Goal: Task Accomplishment & Management: Manage account settings

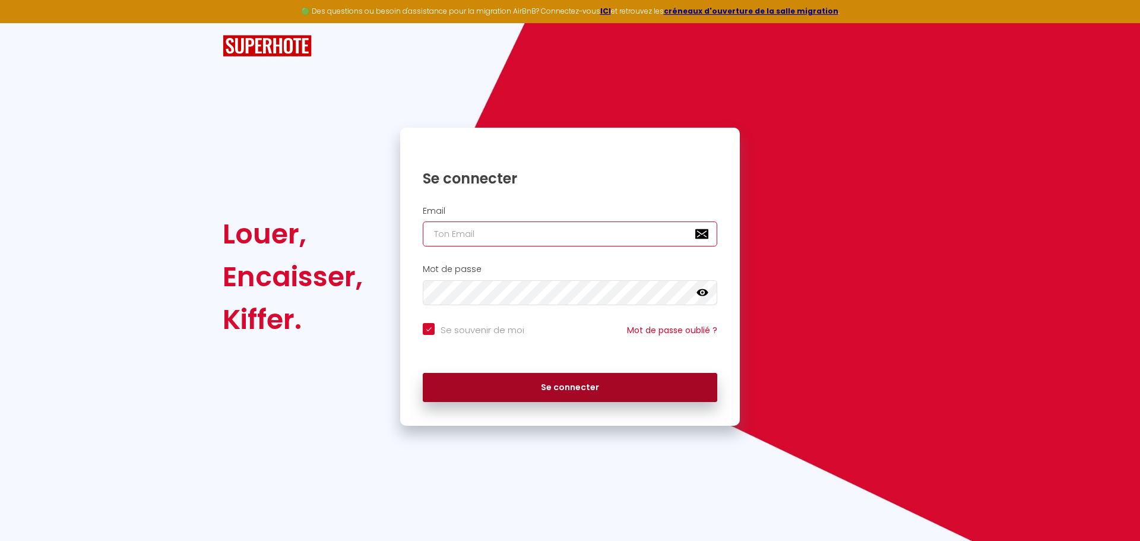
type input "[EMAIL_ADDRESS][DOMAIN_NAME]"
click at [526, 382] on button "Se connecter" at bounding box center [570, 388] width 294 height 30
checkbox input "true"
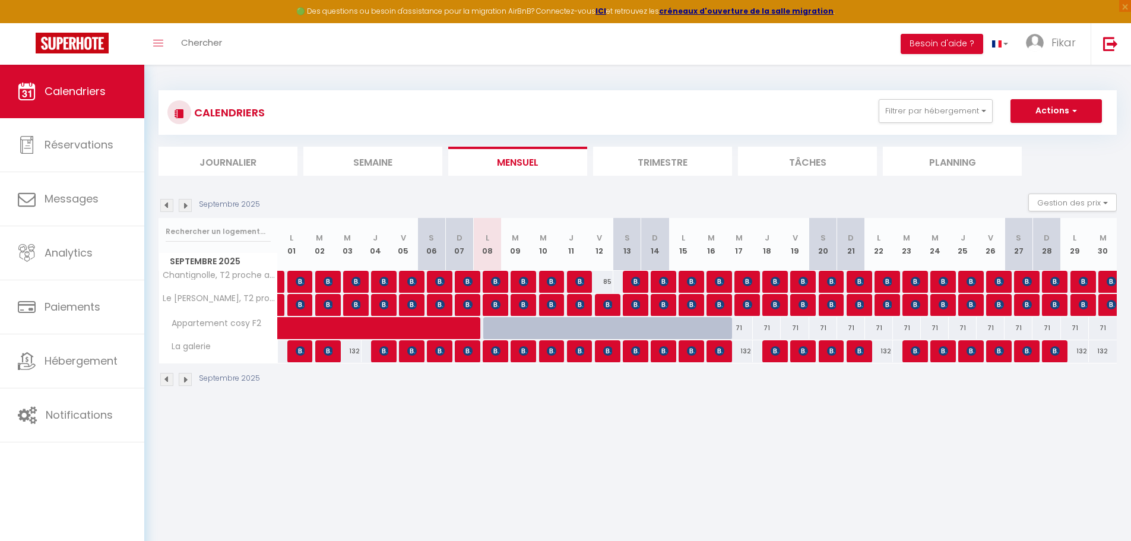
click at [652, 161] on li "Trimestre" at bounding box center [662, 161] width 139 height 29
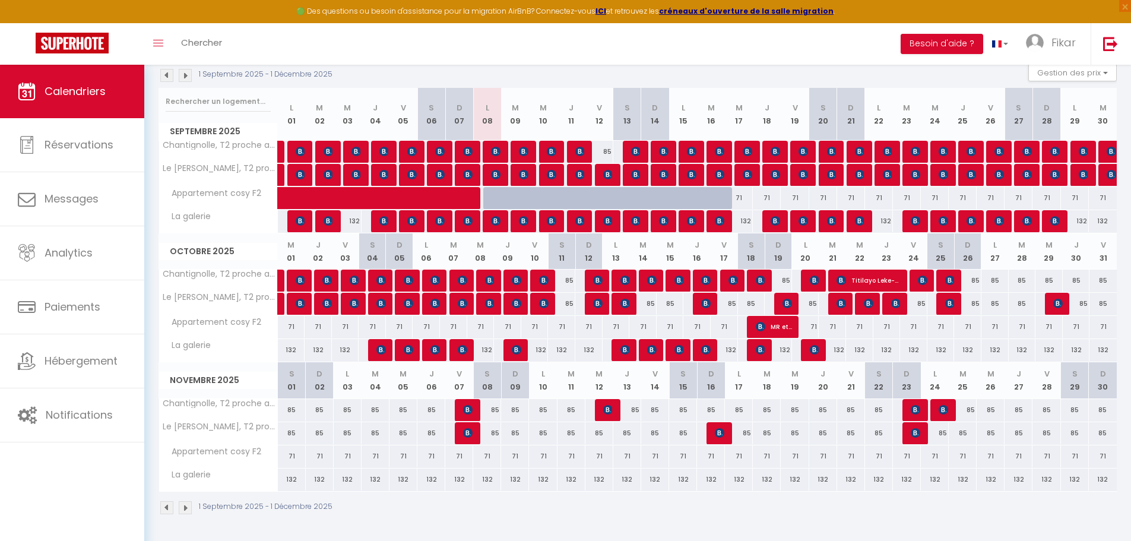
scroll to position [88, 0]
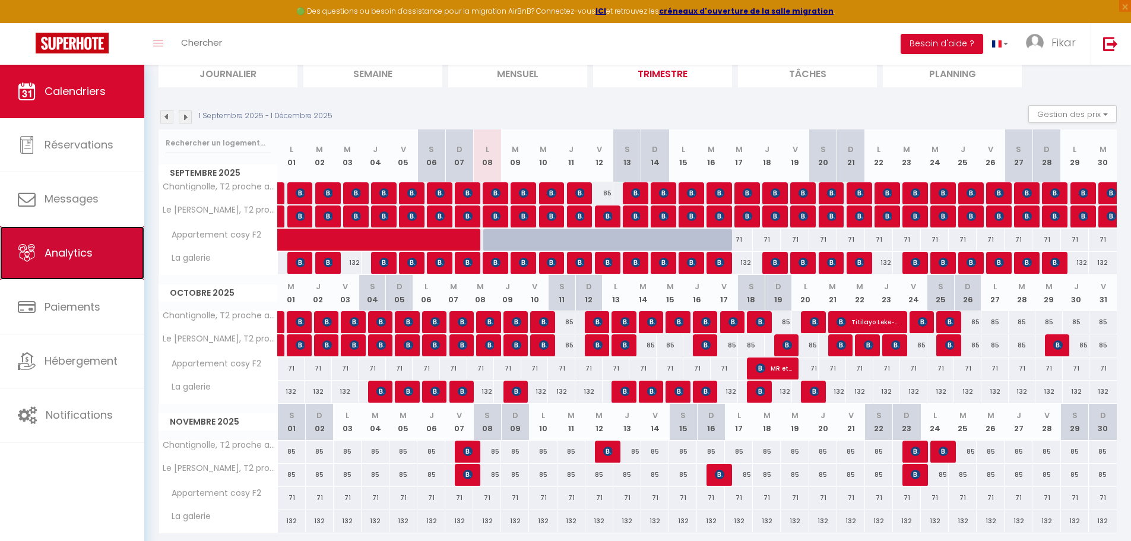
click at [85, 258] on span "Analytics" at bounding box center [69, 252] width 48 height 15
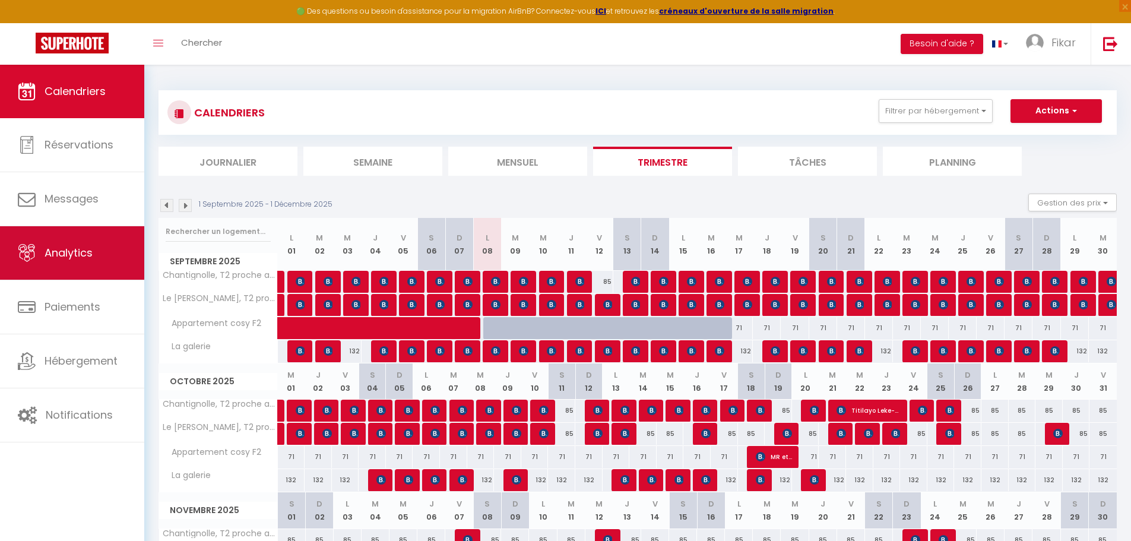
select select "2025"
select select "9"
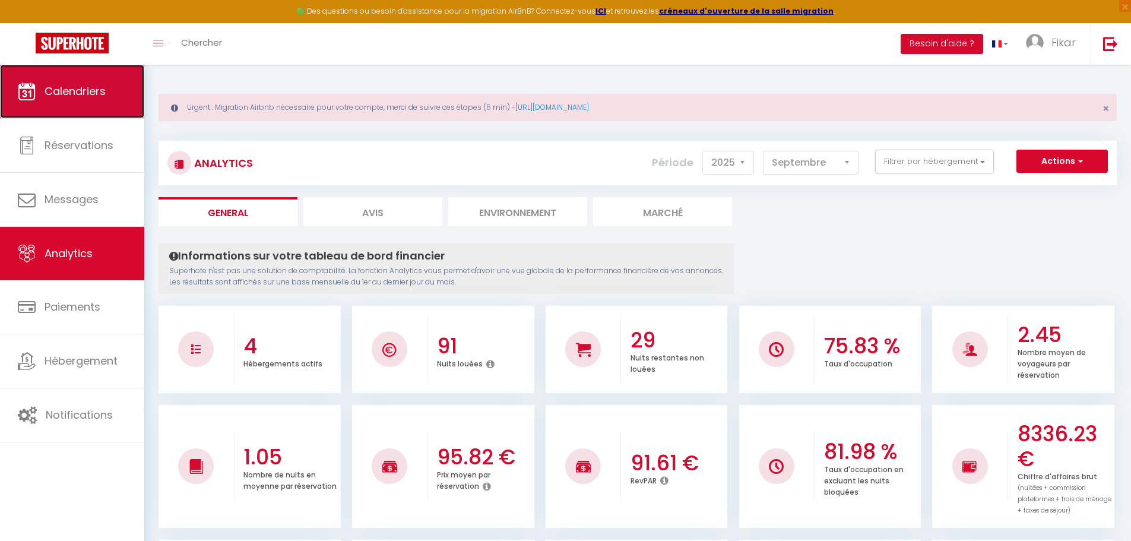
click at [68, 91] on span "Calendriers" at bounding box center [75, 91] width 61 height 15
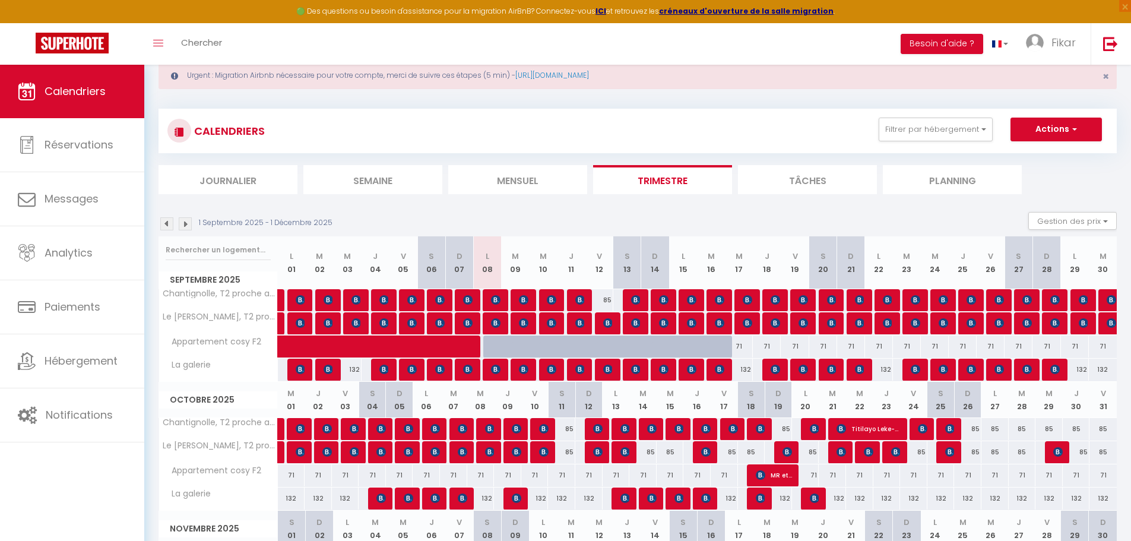
scroll to position [59, 0]
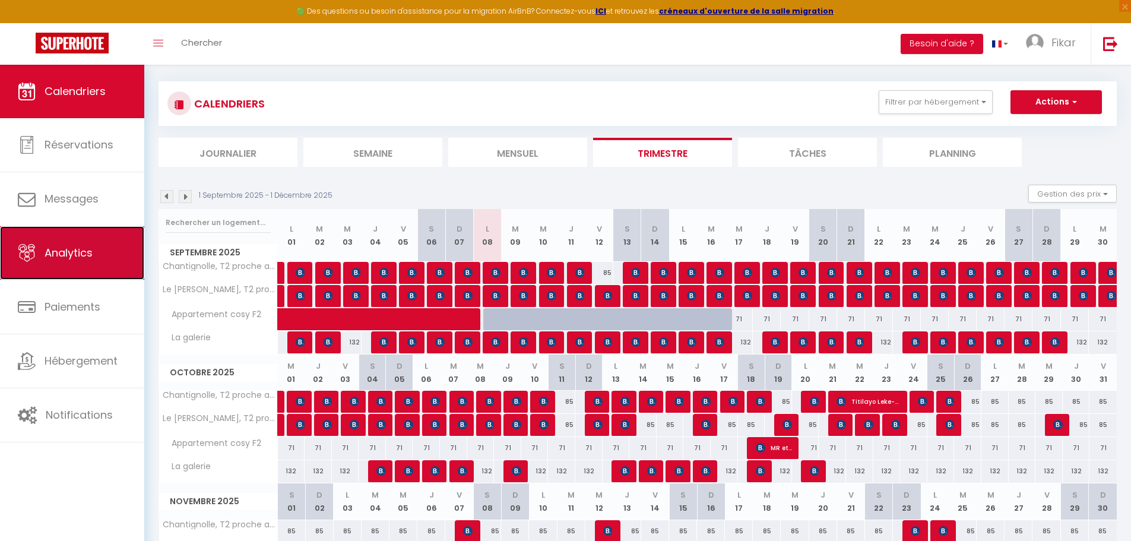
click at [86, 253] on span "Analytics" at bounding box center [69, 252] width 48 height 15
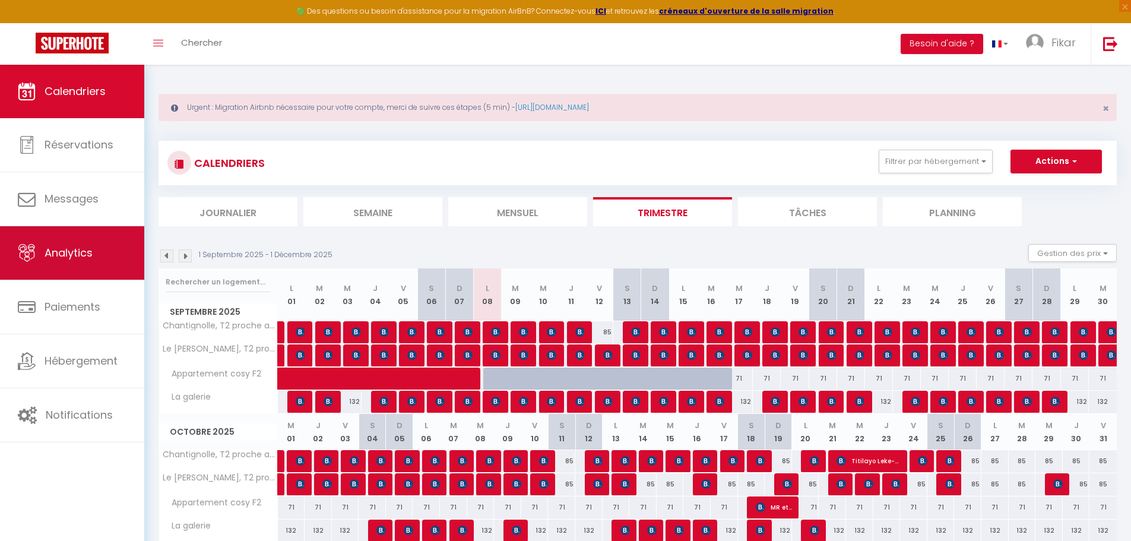
select select "2025"
select select "9"
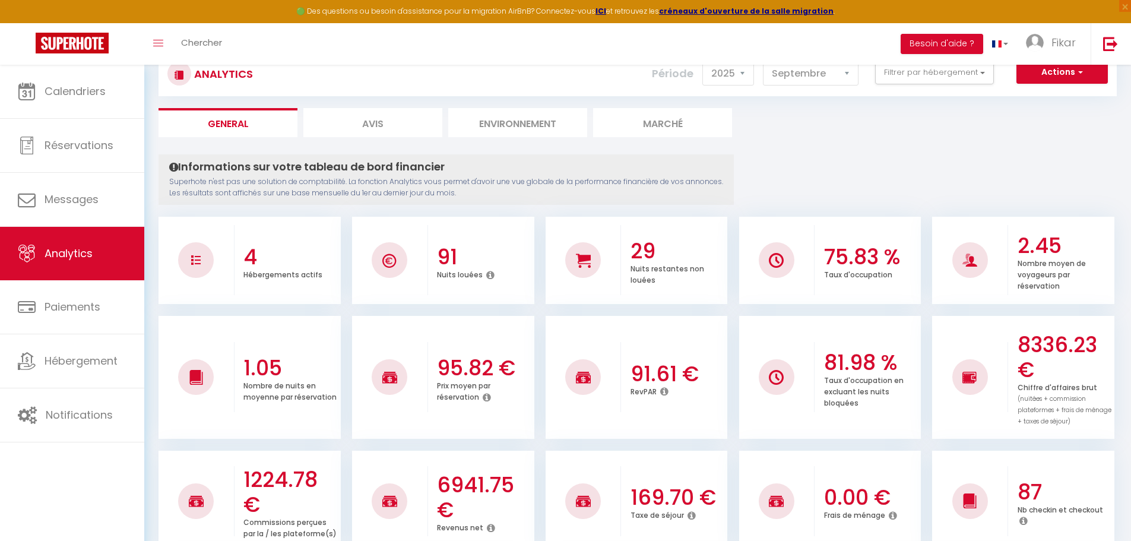
scroll to position [119, 0]
